Goal: Check status: Check status

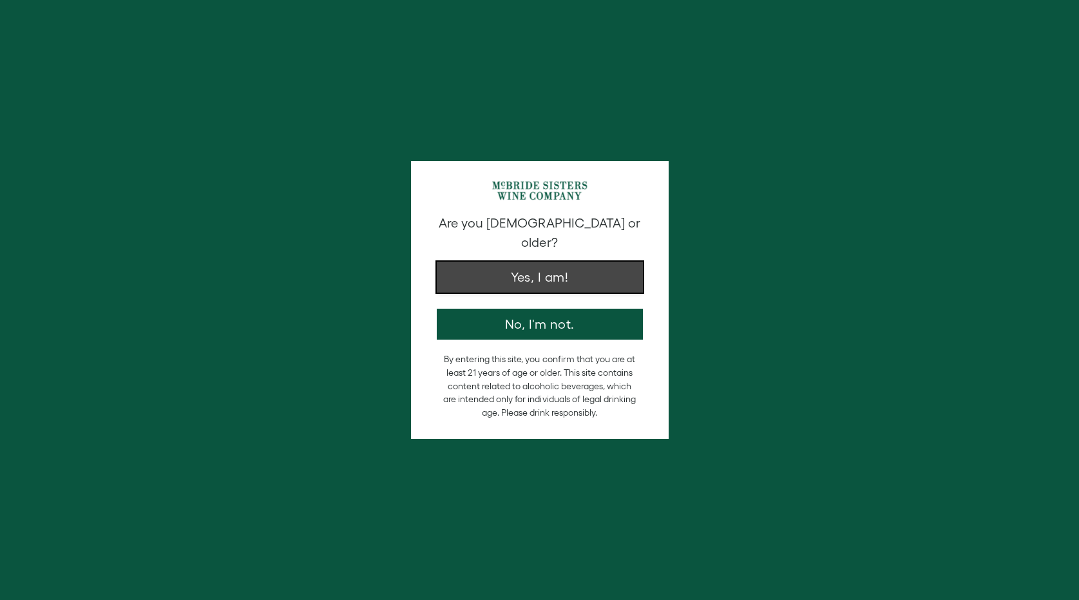
click at [566, 270] on button "Yes, I am!" at bounding box center [540, 277] width 206 height 31
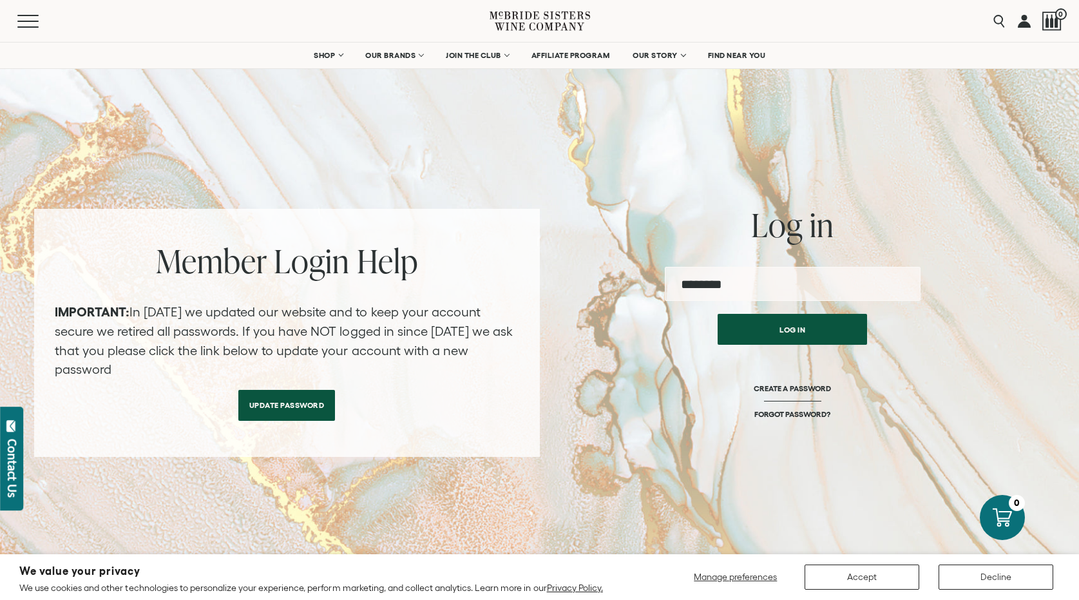
click at [808, 287] on input "email" at bounding box center [793, 284] width 256 height 34
click at [794, 284] on input "email" at bounding box center [793, 284] width 256 height 34
type input "**********"
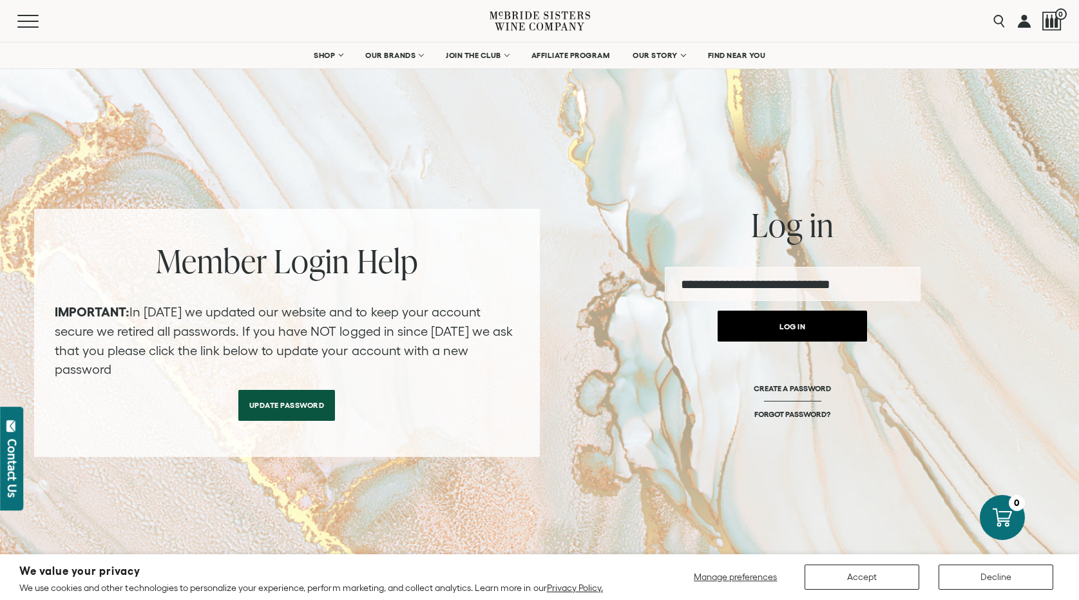
click at [781, 320] on button "Log in" at bounding box center [793, 326] width 150 height 31
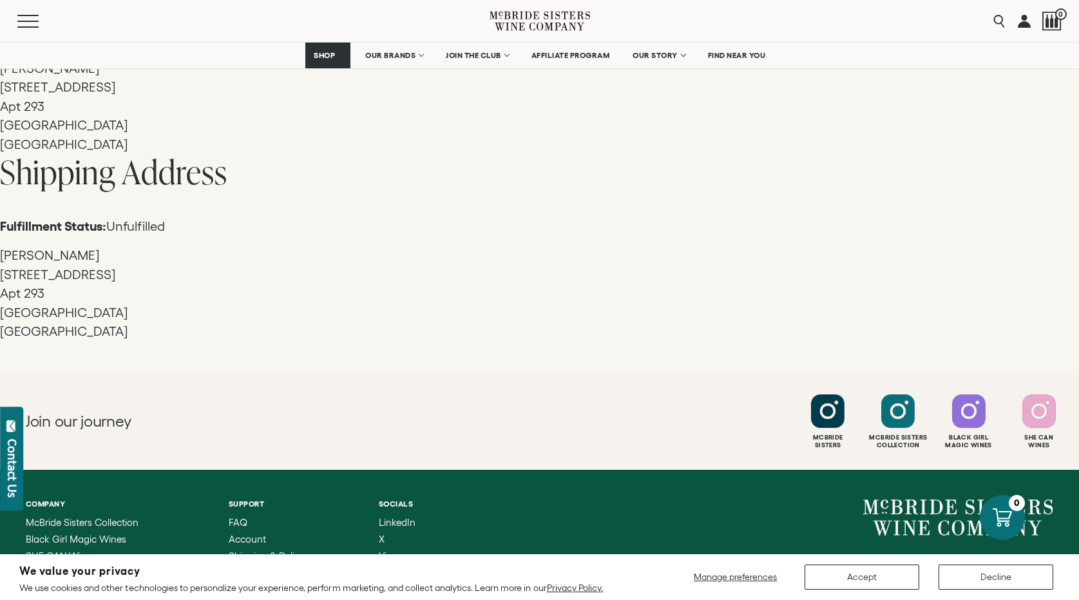
scroll to position [1801, 0]
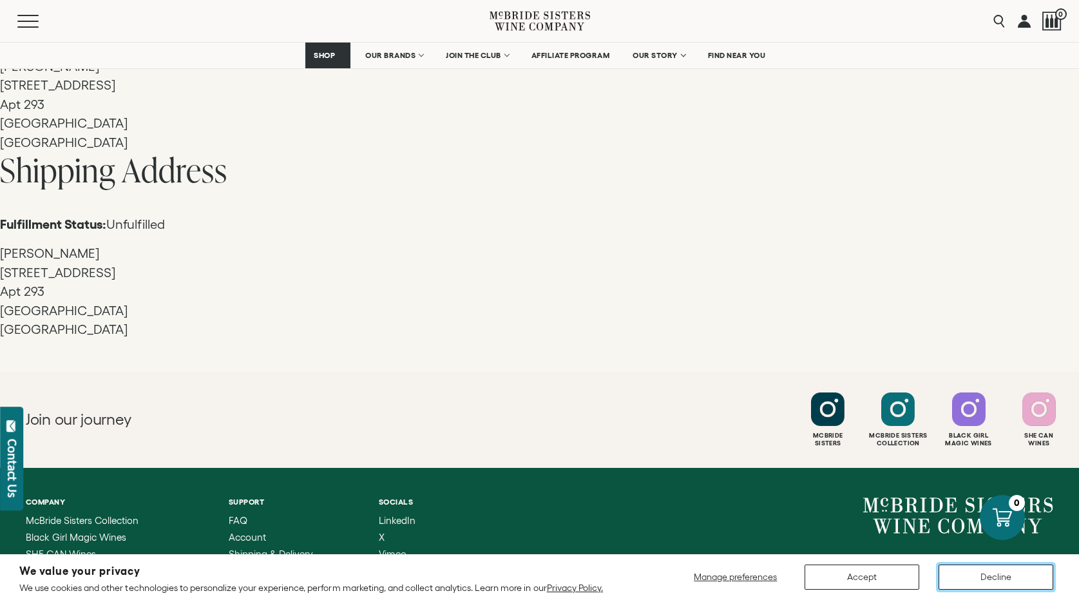
click at [984, 574] on button "Decline" at bounding box center [996, 577] width 115 height 25
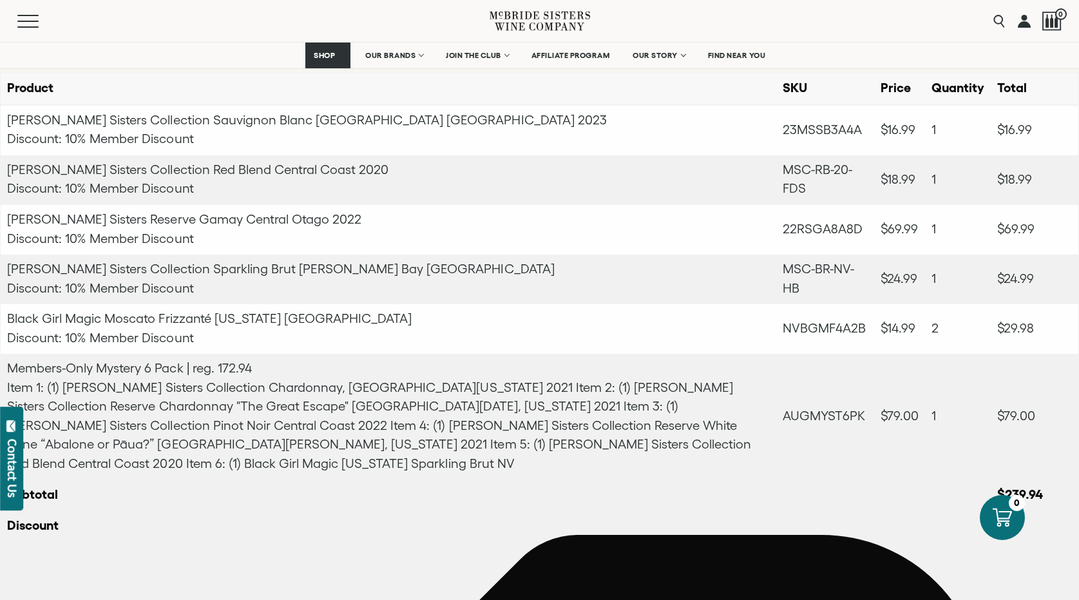
scroll to position [0, 0]
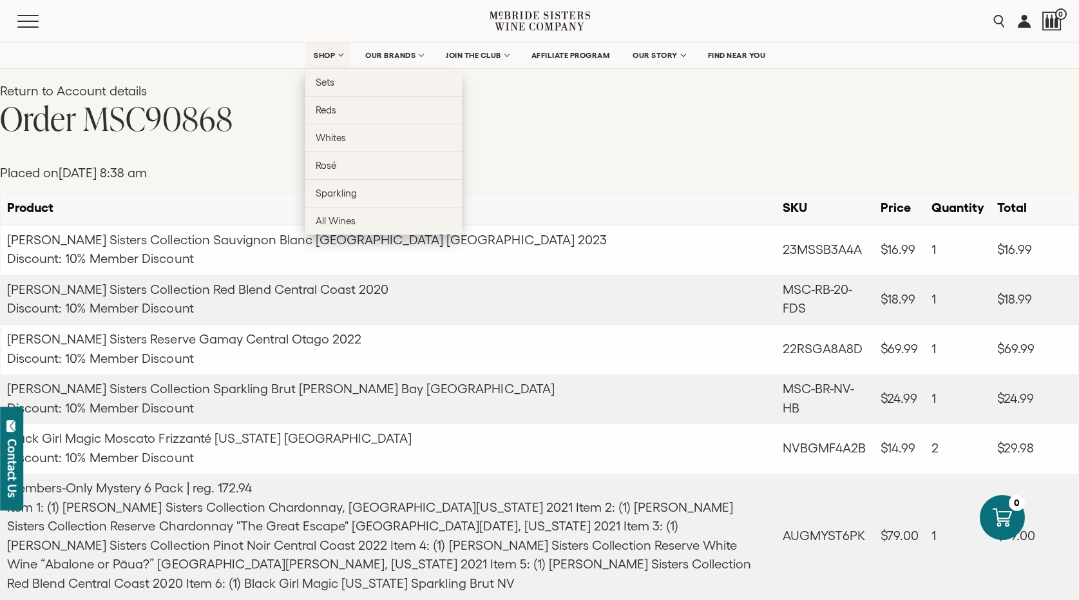
click at [320, 55] on span "SHOP" at bounding box center [325, 55] width 22 height 9
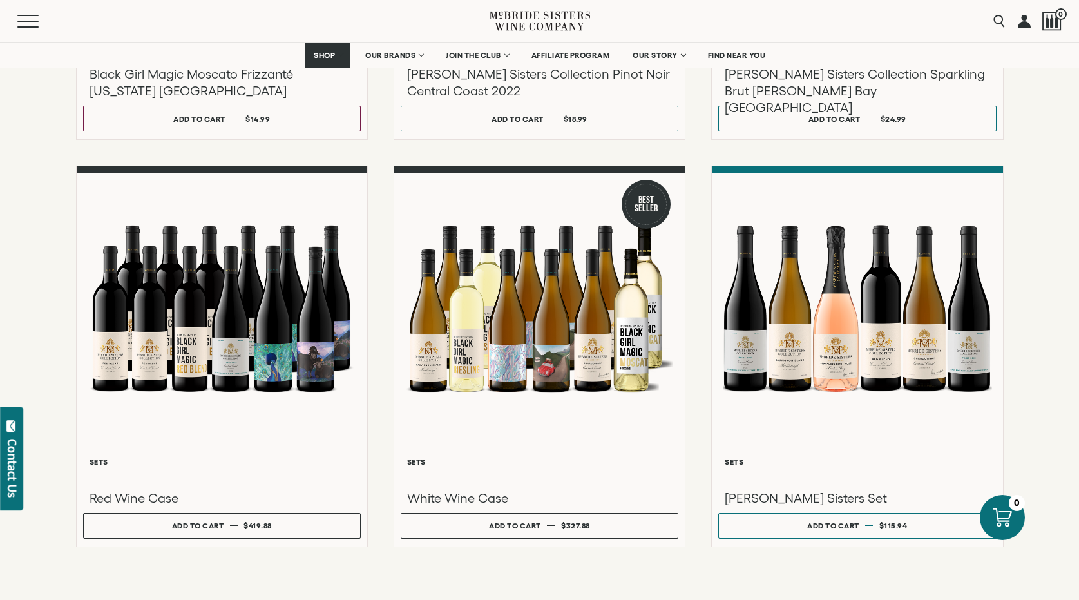
scroll to position [962, 0]
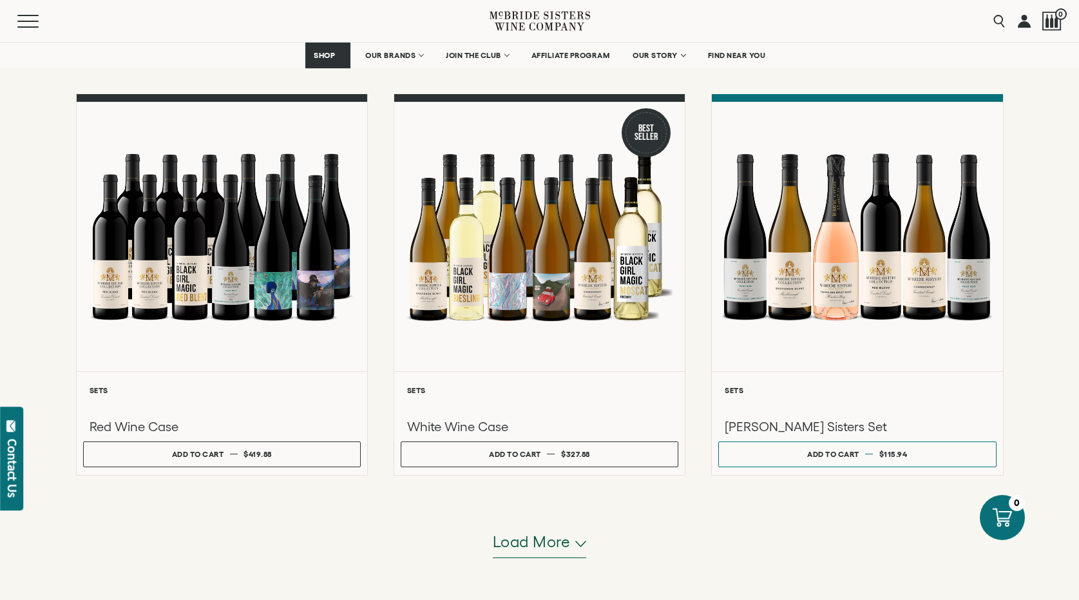
click at [530, 548] on span "Load more" at bounding box center [532, 542] width 78 height 22
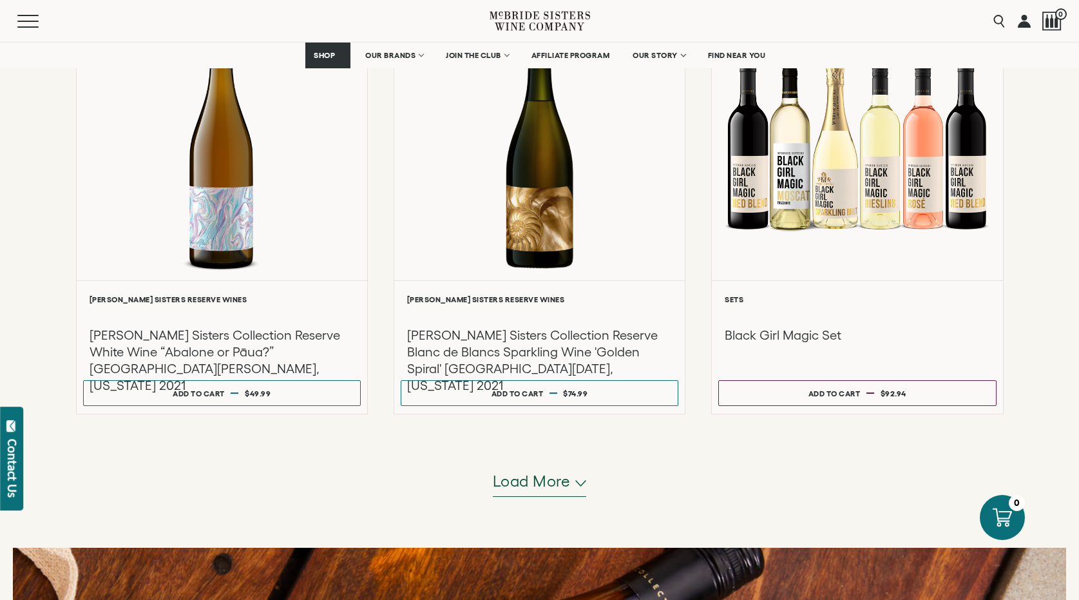
scroll to position [2405, 0]
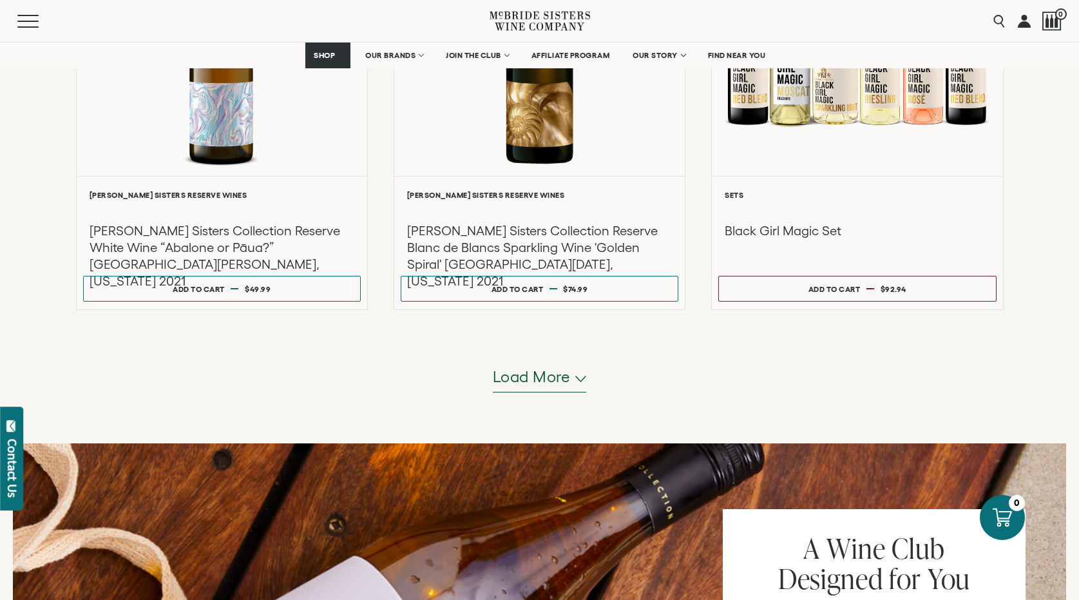
click at [572, 383] on button "Load more" at bounding box center [540, 377] width 94 height 31
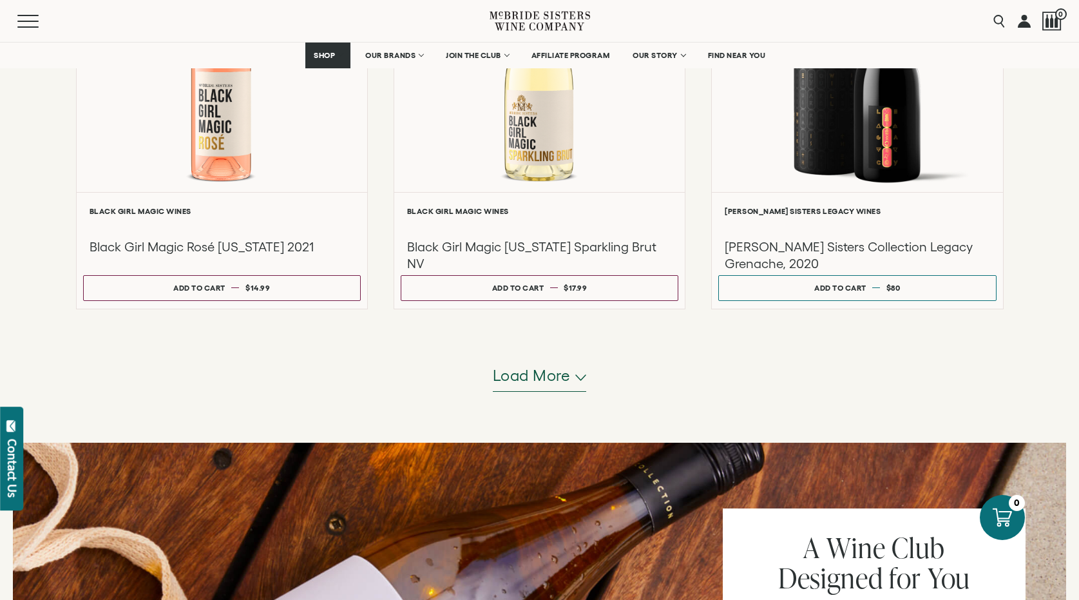
scroll to position [3745, 0]
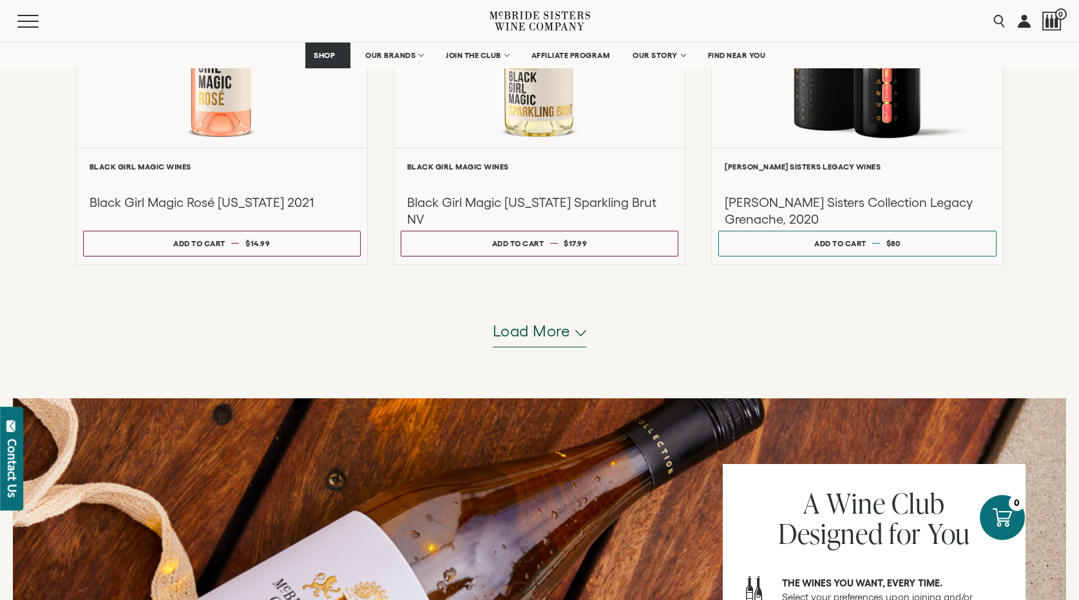
click at [573, 334] on button "Load more" at bounding box center [540, 331] width 94 height 31
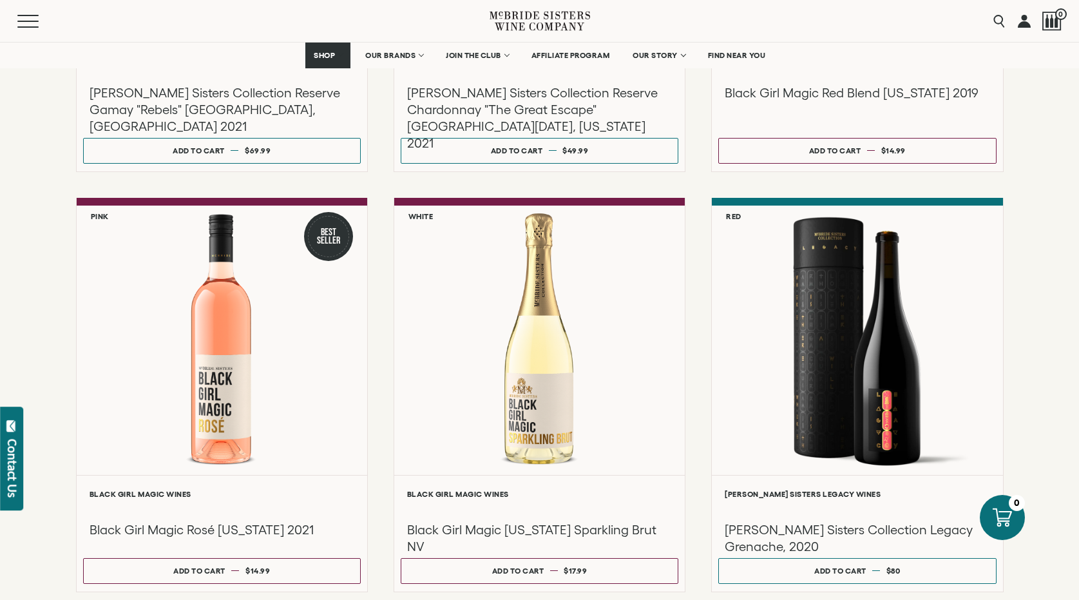
scroll to position [3208, 0]
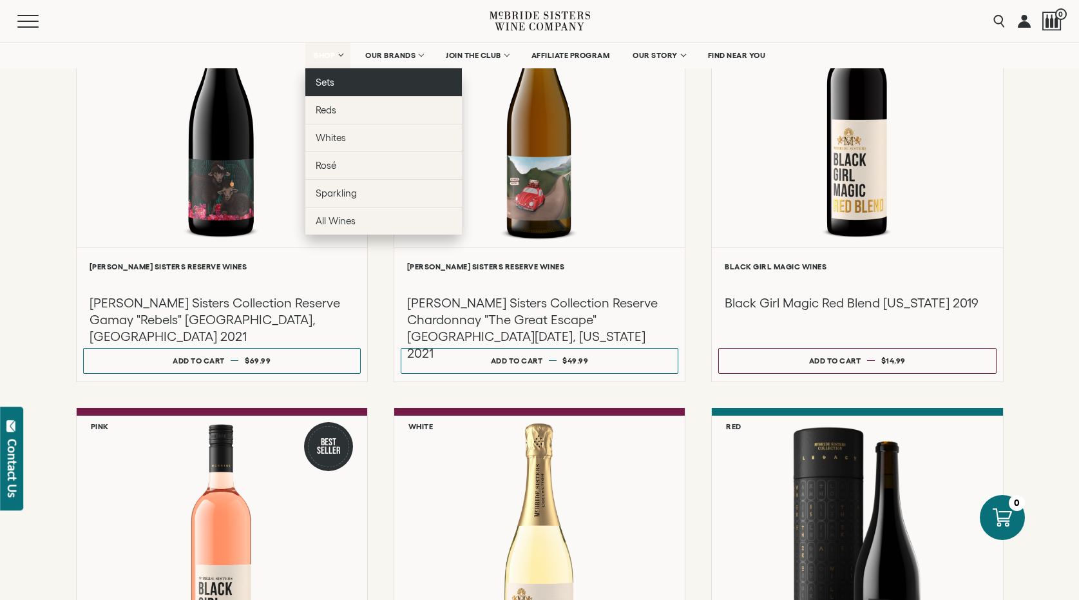
click at [324, 81] on span "Sets" at bounding box center [325, 82] width 19 height 11
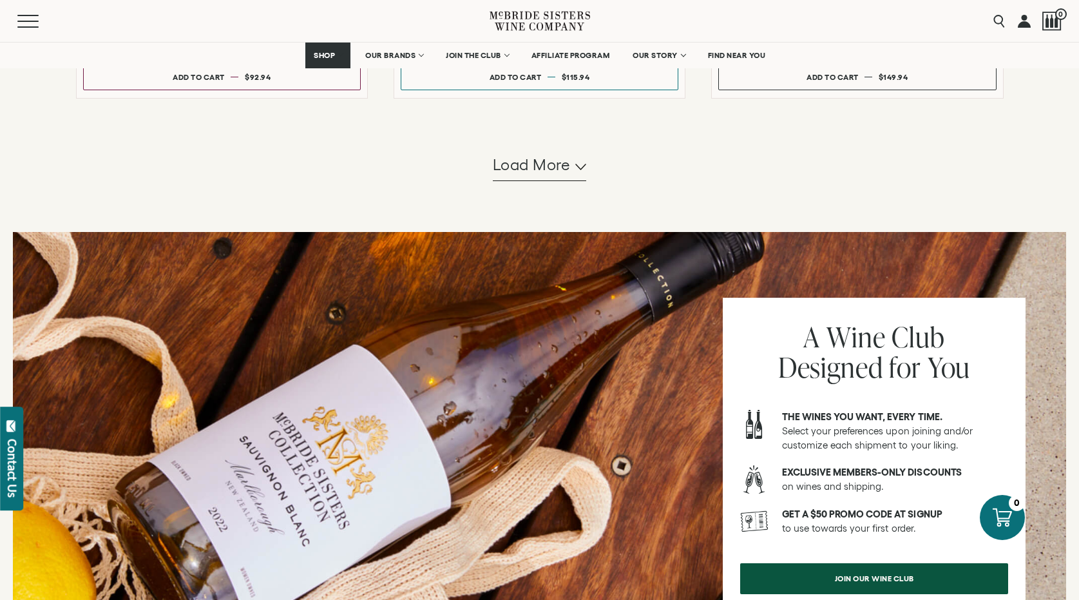
scroll to position [1346, 0]
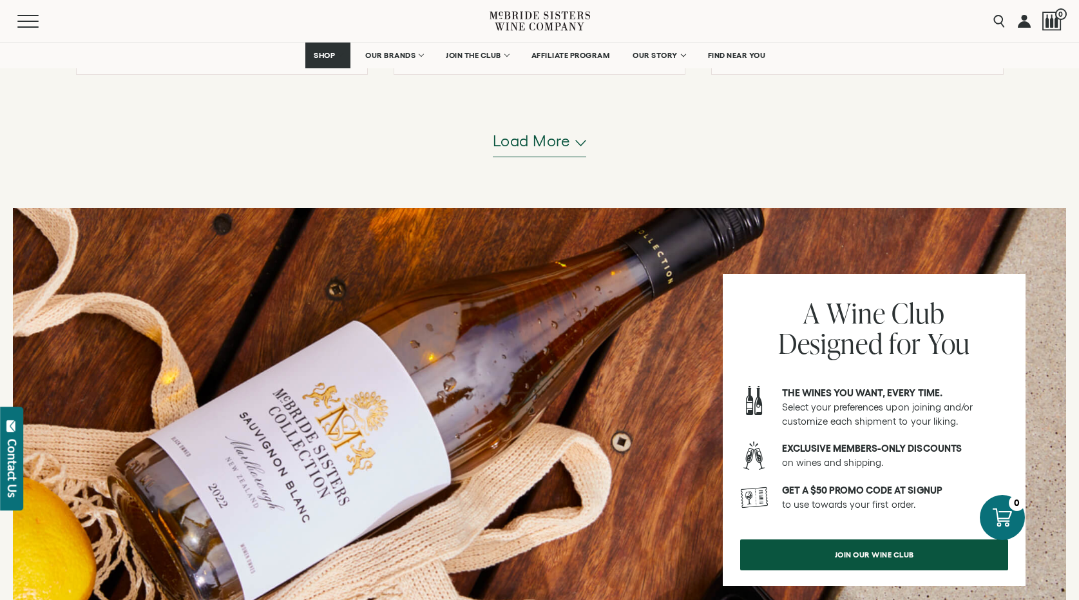
click at [579, 140] on icon "button" at bounding box center [581, 143] width 11 height 6
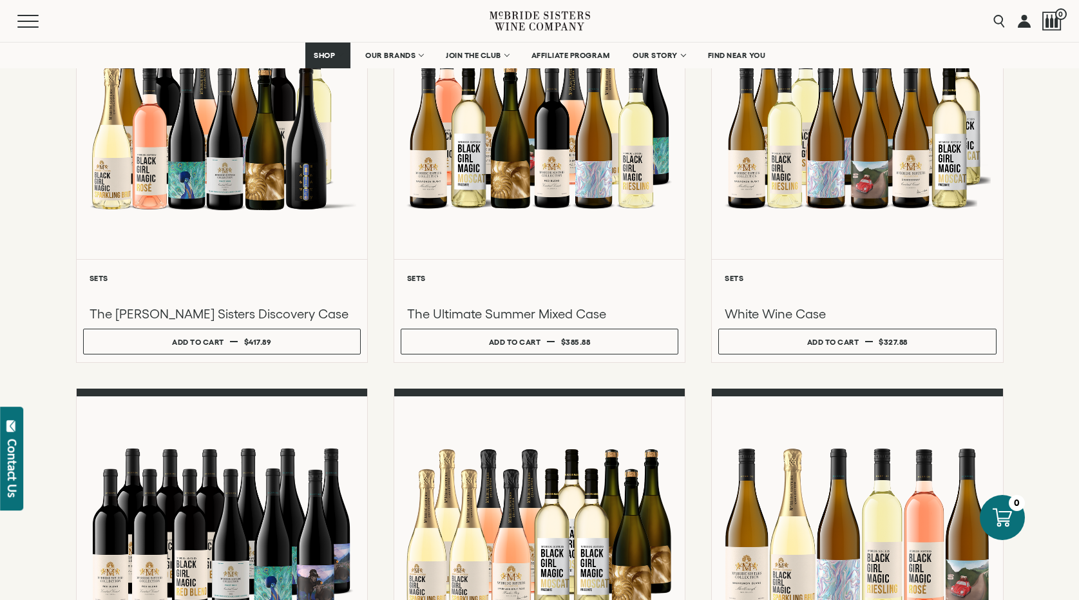
scroll to position [0, 0]
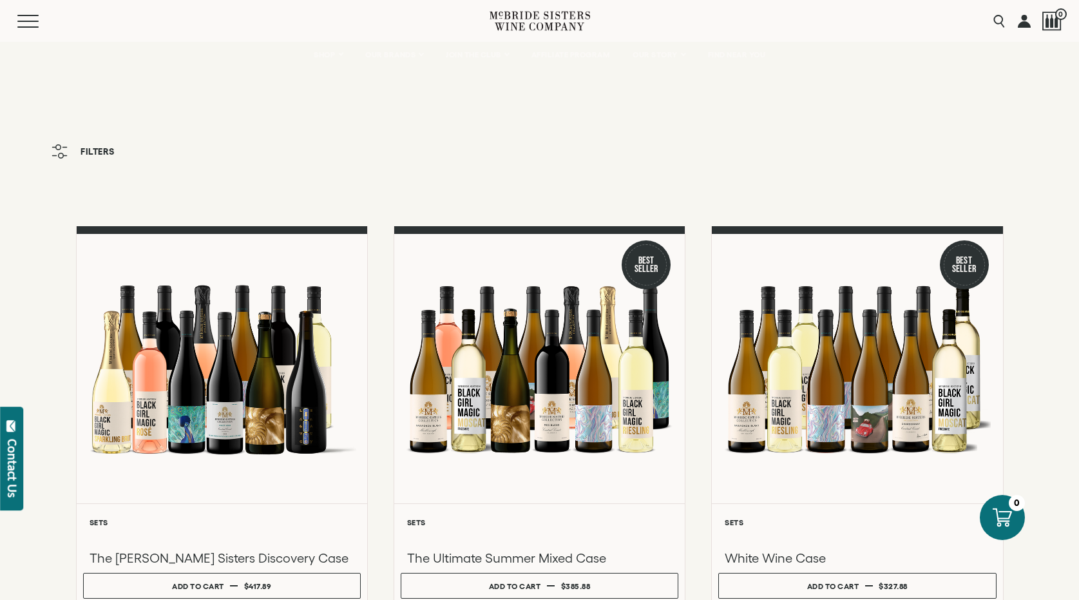
click at [17, 28] on div "Menu" at bounding box center [253, 21] width 472 height 42
click at [28, 19] on button "Menu" at bounding box center [40, 21] width 46 height 13
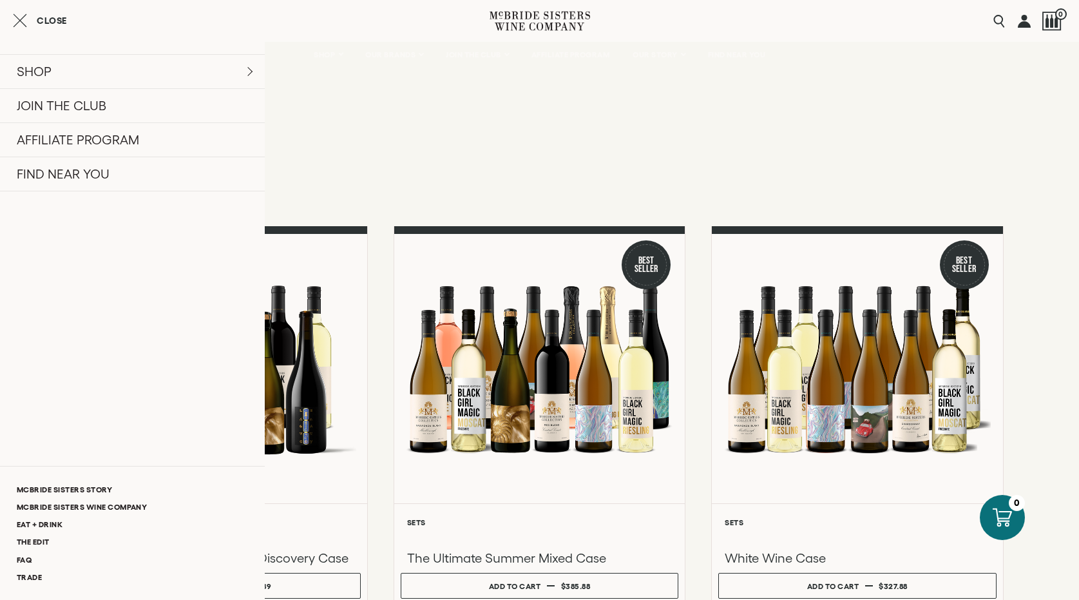
click at [1025, 25] on link at bounding box center [1024, 21] width 13 height 42
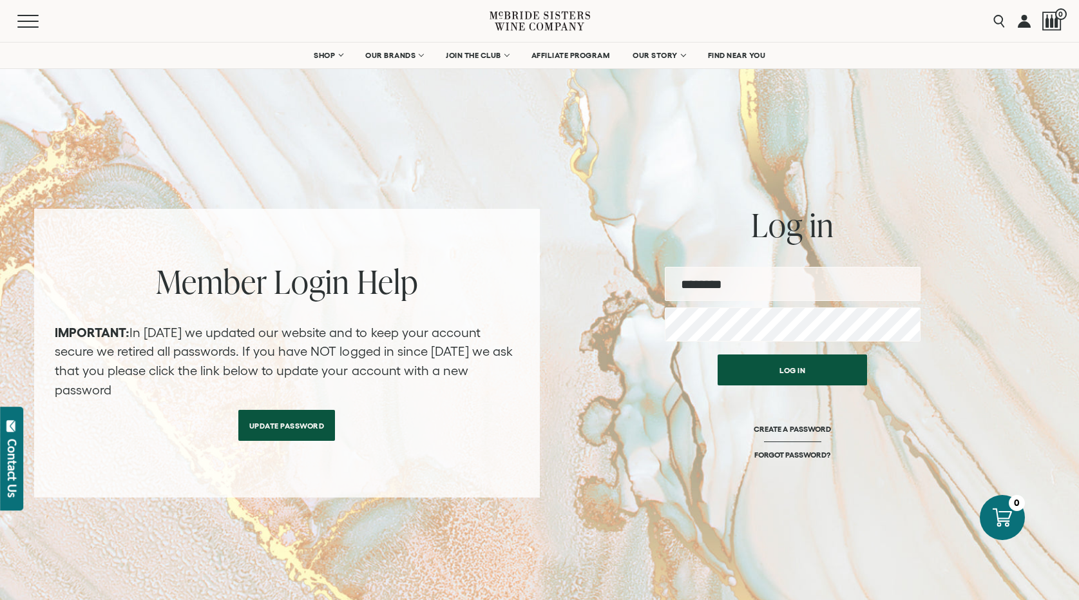
type input "**********"
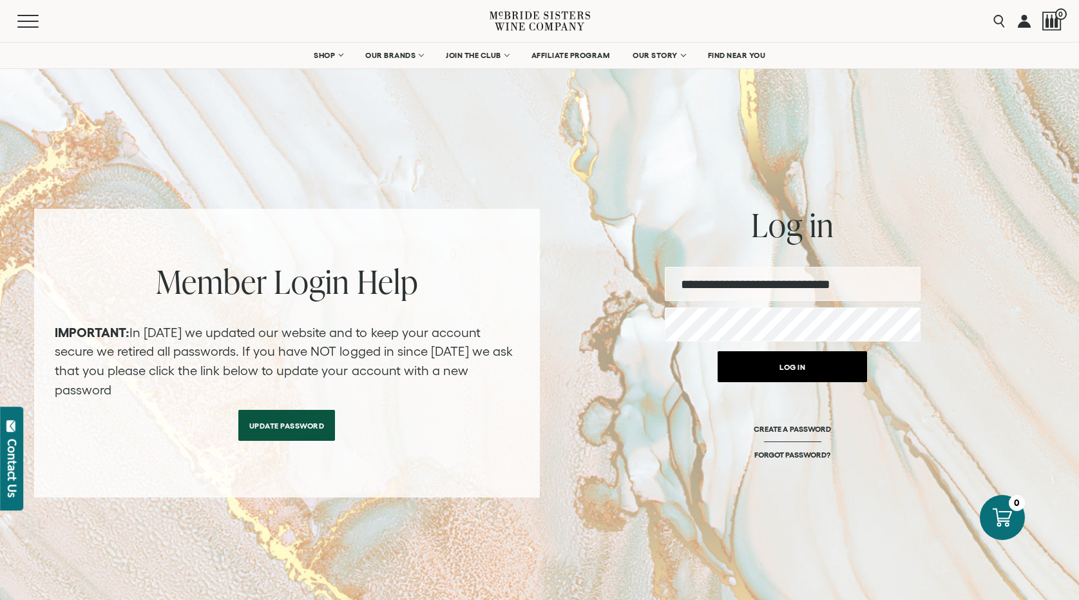
click at [764, 369] on button "Log in" at bounding box center [793, 366] width 150 height 31
